Goal: Transaction & Acquisition: Purchase product/service

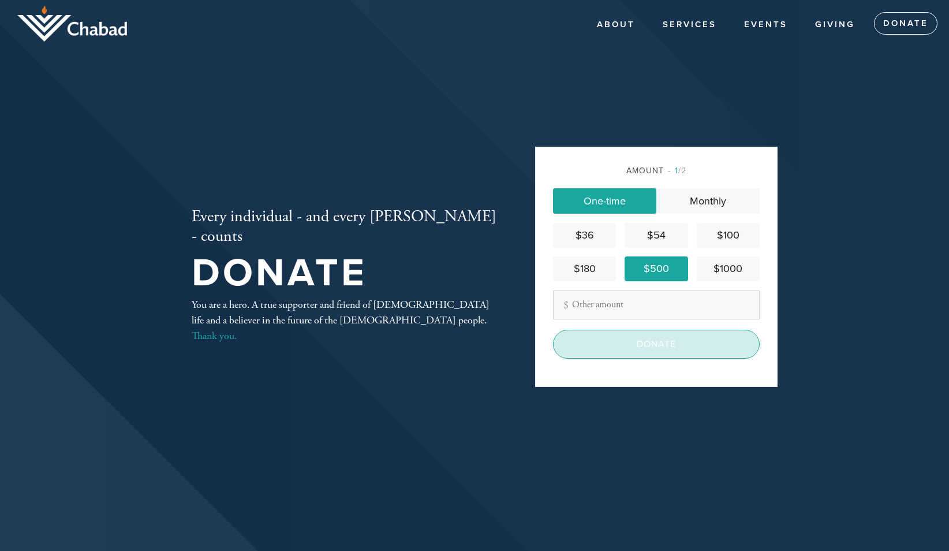
click at [655, 346] on input "Donate" at bounding box center [656, 344] width 207 height 29
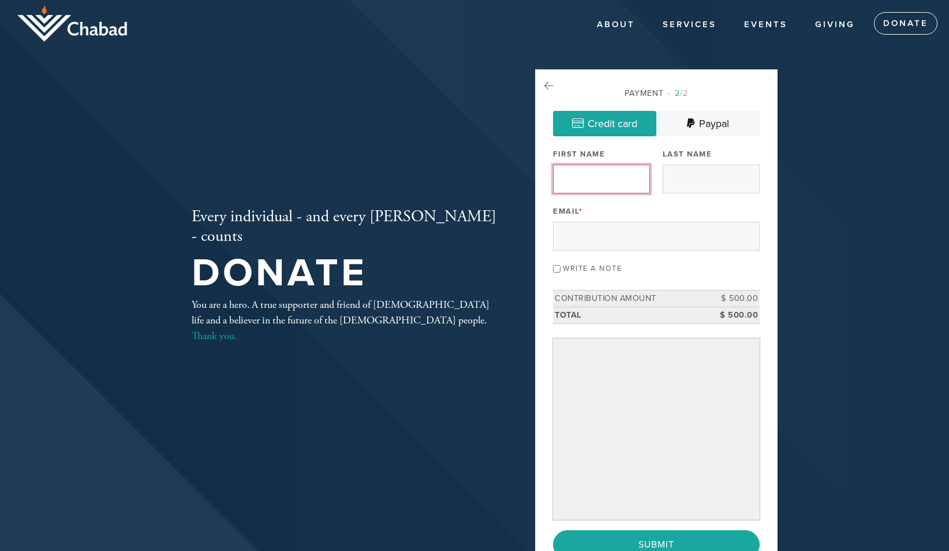
click at [589, 179] on input "First Name" at bounding box center [601, 178] width 97 height 29
type input "Paul"
click at [708, 171] on input "Last Name" at bounding box center [711, 178] width 97 height 29
type input "Goldstein"
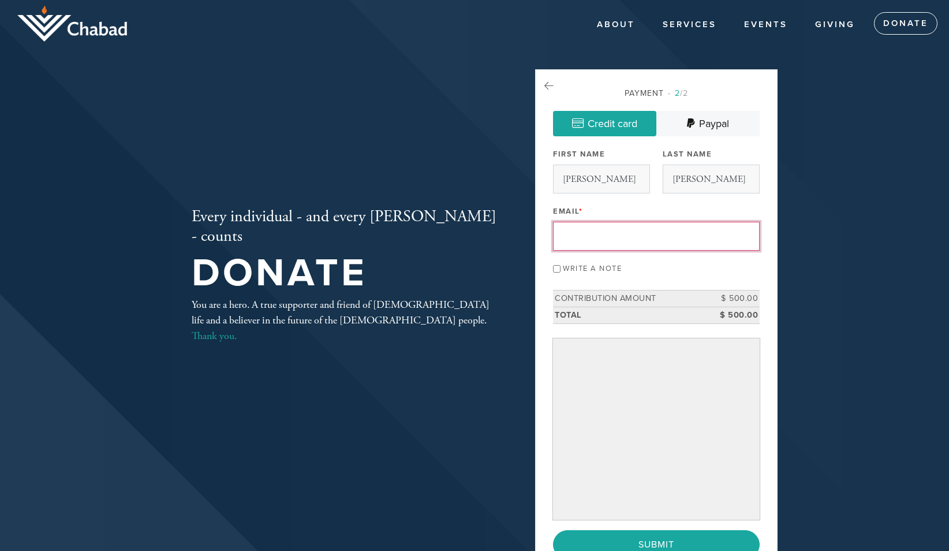
click at [597, 235] on input "Email *" at bounding box center [656, 236] width 207 height 29
type input "drpaulgoldstein@yahoo.com"
click at [836, 275] on header "About About Us Photos Contact A Home for Chabad Services Community Adults Youth…" at bounding box center [474, 275] width 949 height 551
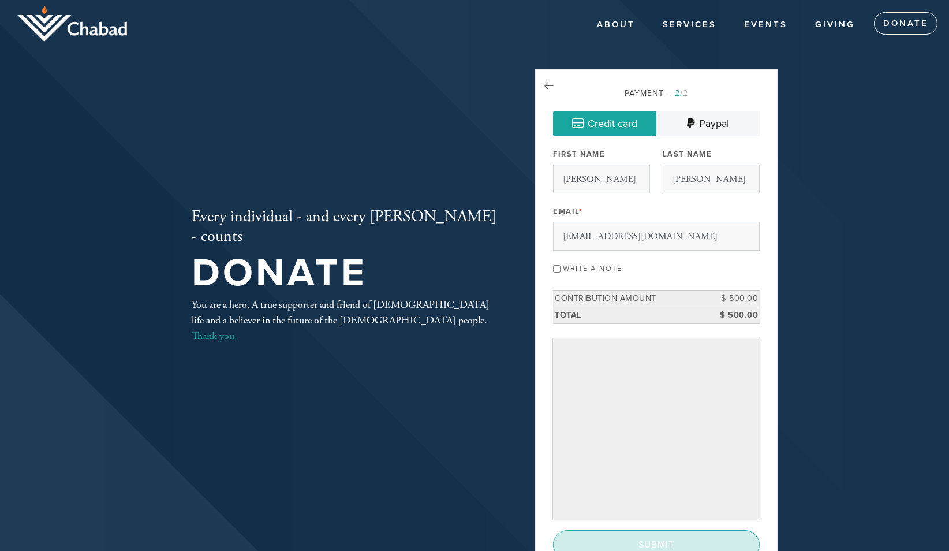
click at [657, 547] on input "Submit" at bounding box center [656, 544] width 207 height 29
